Goal: Obtain resource: Obtain resource

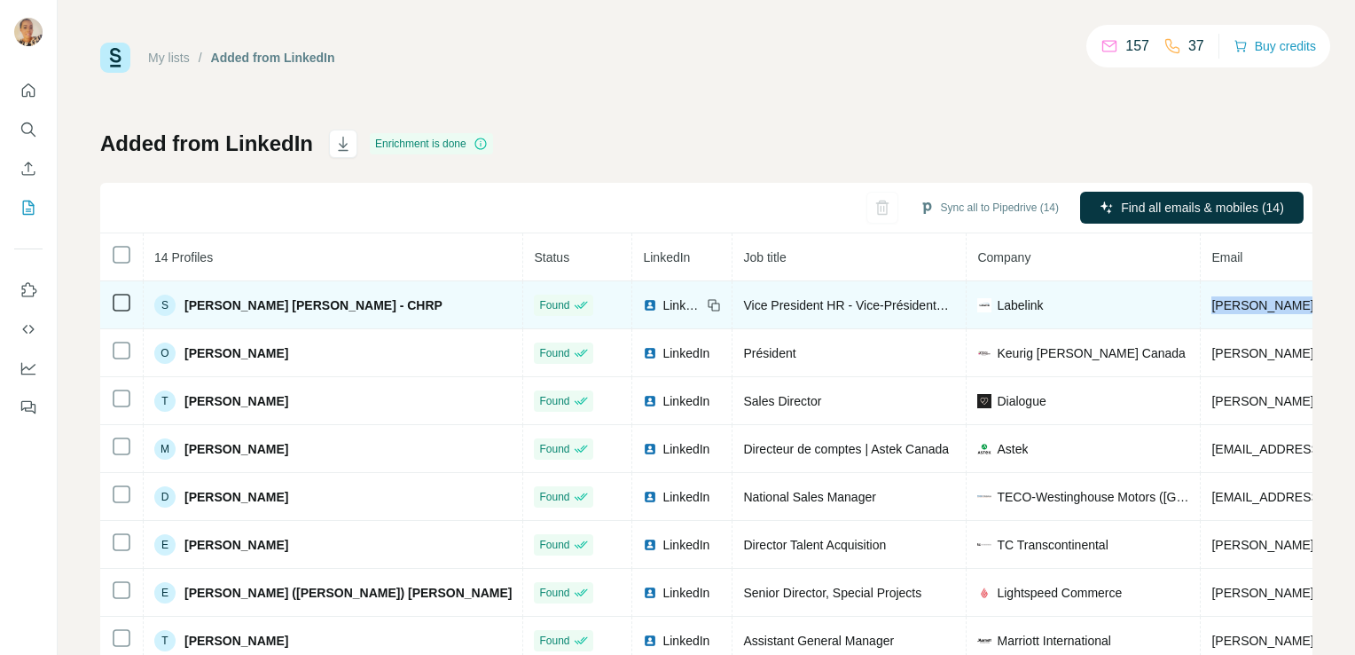
drag, startPoint x: 1189, startPoint y: 307, endPoint x: 1044, endPoint y: 304, distance: 145.5
copy span "sophie.laval@labelink.ca"
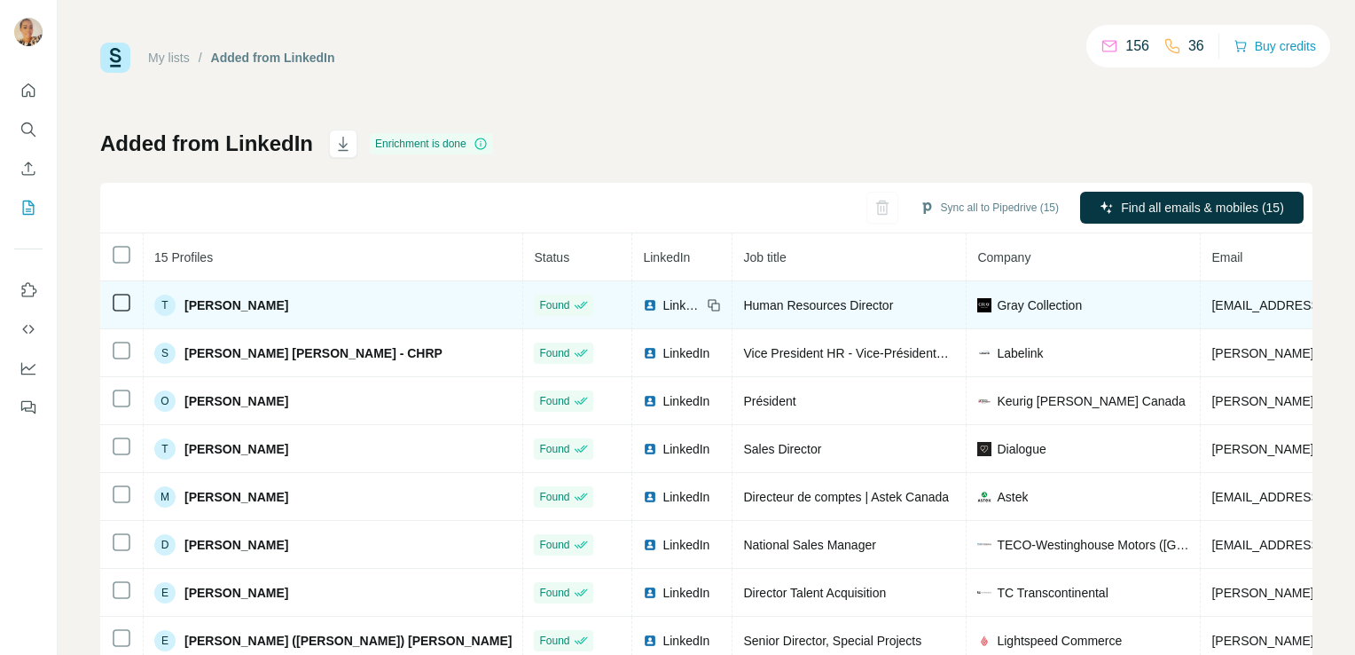
drag, startPoint x: 1238, startPoint y: 302, endPoint x: 1043, endPoint y: 324, distance: 196.4
copy span "tkazandjian@graycollection.com"
